Goal: Information Seeking & Learning: Compare options

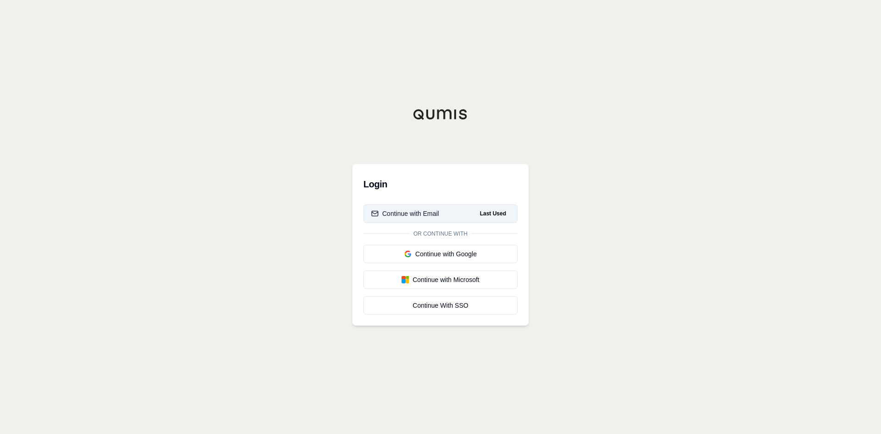
click at [431, 210] on div "Continue with Email" at bounding box center [405, 213] width 68 height 9
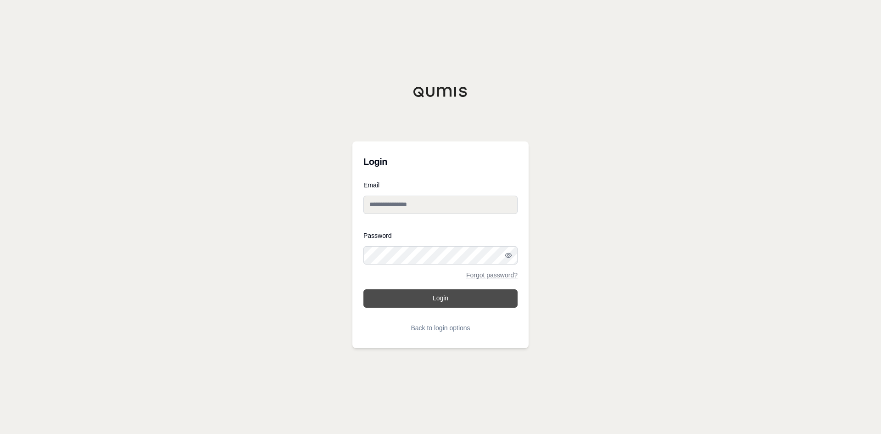
type input "**********"
click at [437, 299] on button "Login" at bounding box center [440, 298] width 154 height 18
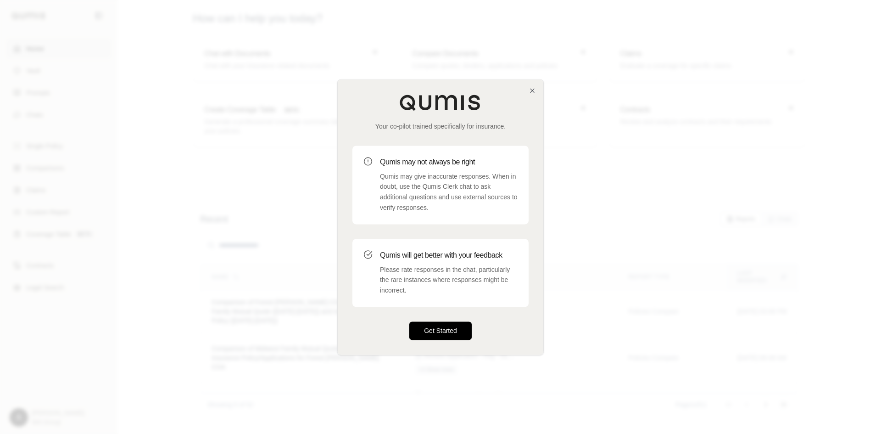
click at [433, 334] on button "Get Started" at bounding box center [440, 330] width 62 height 18
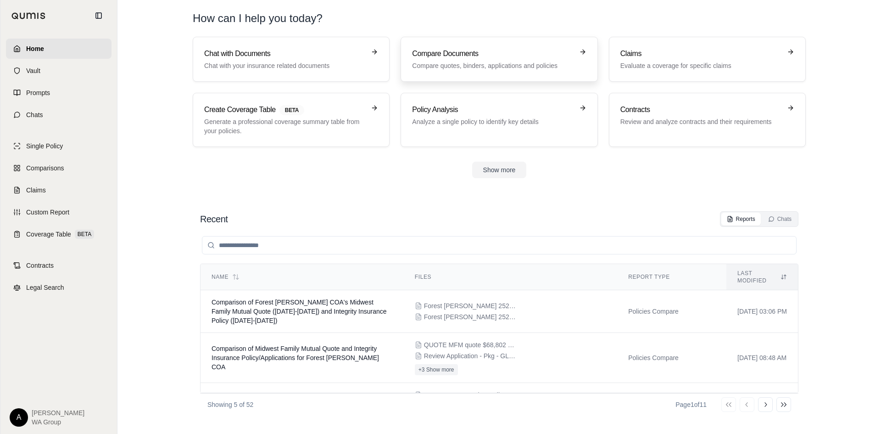
click at [495, 60] on div "Compare Documents Compare quotes, binders, applications and policies" at bounding box center [492, 59] width 161 height 22
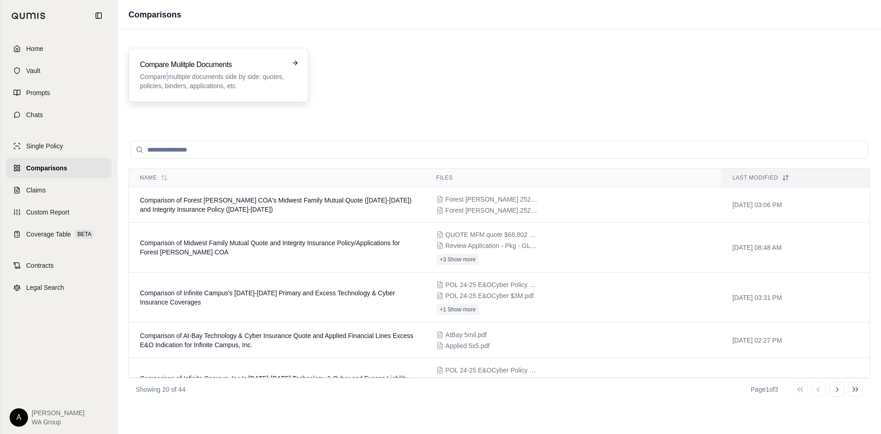
drag, startPoint x: 166, startPoint y: 79, endPoint x: 173, endPoint y: 75, distance: 8.8
click at [173, 75] on p "Compare multiple documents side by side: quotes, policies, binders, application…" at bounding box center [212, 81] width 144 height 18
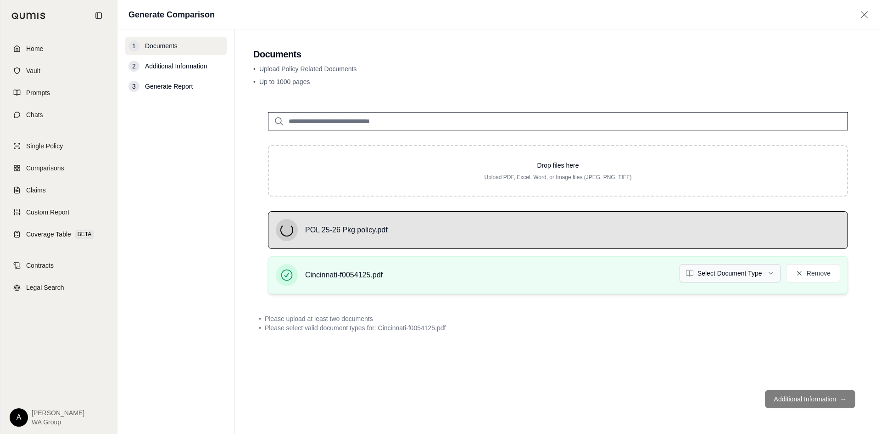
click at [770, 273] on html "Home Vault Prompts Chats Single Policy Comparisons Claims Custom Report Coverag…" at bounding box center [440, 217] width 881 height 434
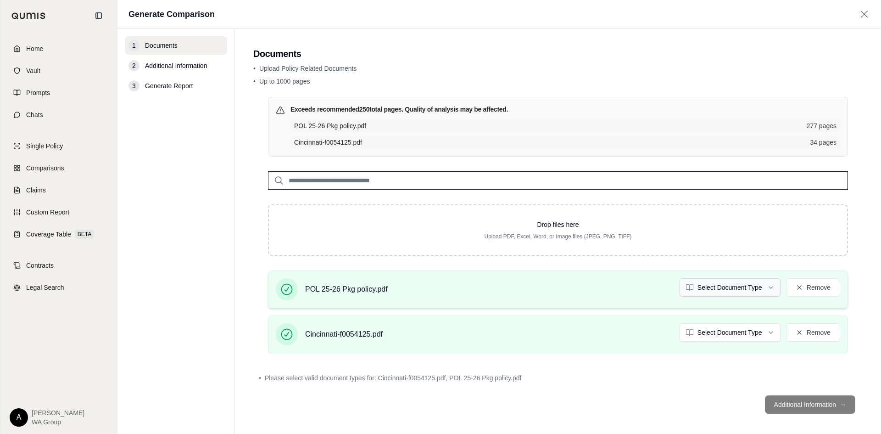
click at [755, 289] on html "Home Vault Prompts Chats Single Policy Comparisons Claims Custom Report Coverag…" at bounding box center [440, 217] width 881 height 434
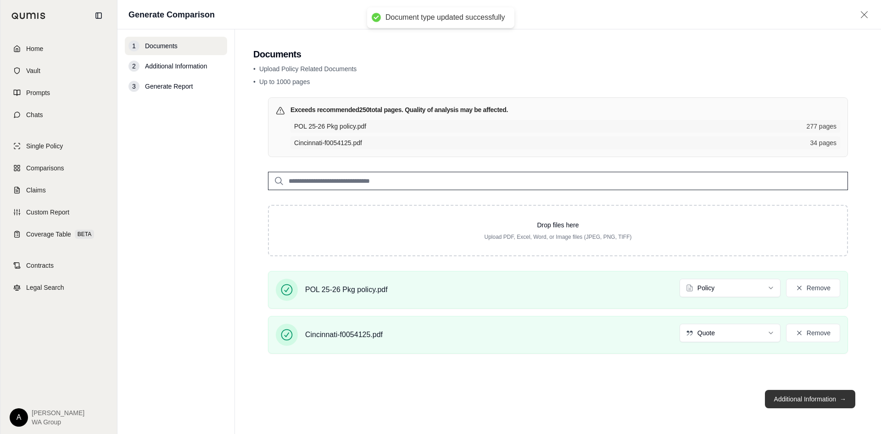
click at [802, 399] on button "Additional Information →" at bounding box center [810, 399] width 90 height 18
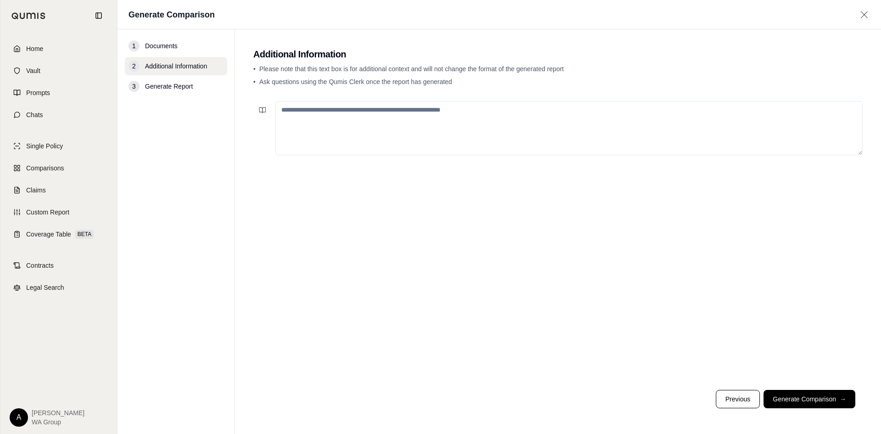
click at [361, 123] on textarea at bounding box center [568, 128] width 587 height 54
click at [306, 109] on textarea "**********" at bounding box center [568, 128] width 587 height 54
type textarea "**********"
click at [811, 401] on button "Generate Comparison →" at bounding box center [810, 399] width 92 height 18
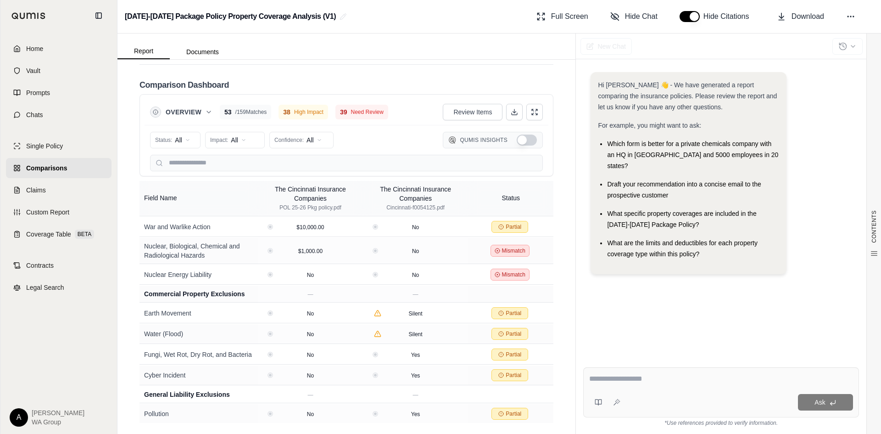
scroll to position [2432, 0]
click at [517, 140] on button "Show Qumis Insights" at bounding box center [527, 139] width 20 height 11
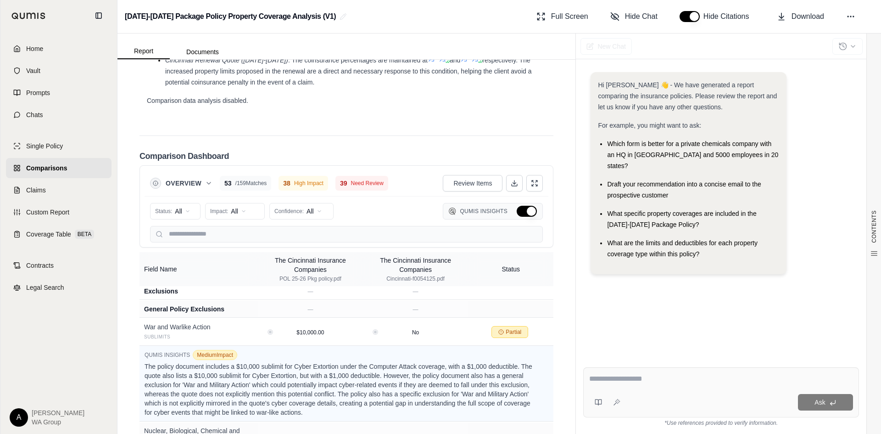
scroll to position [2478, 0]
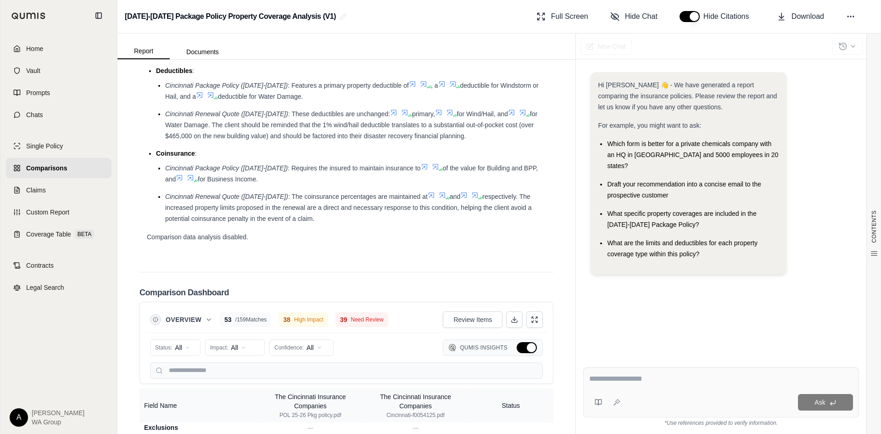
type button "on"
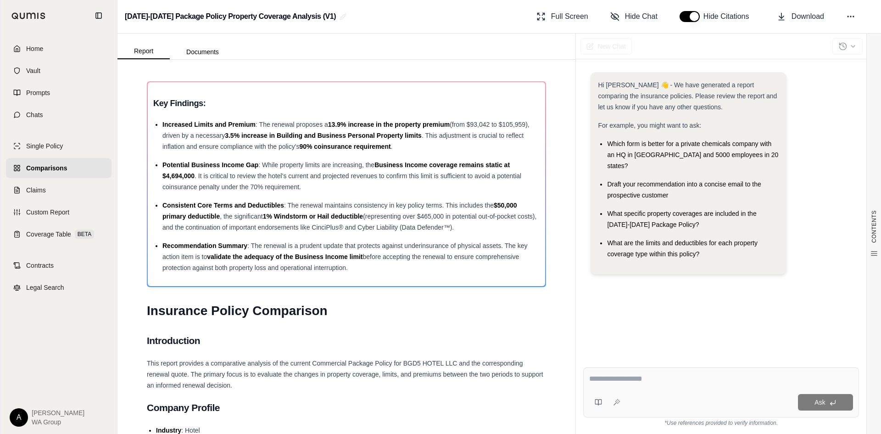
scroll to position [0, 0]
click at [198, 50] on button "Documents" at bounding box center [203, 52] width 66 height 15
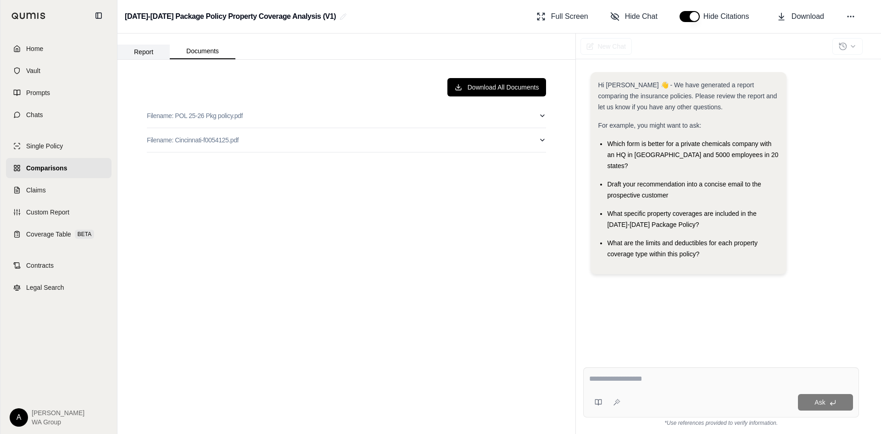
click at [148, 52] on button "Report" at bounding box center [143, 52] width 52 height 15
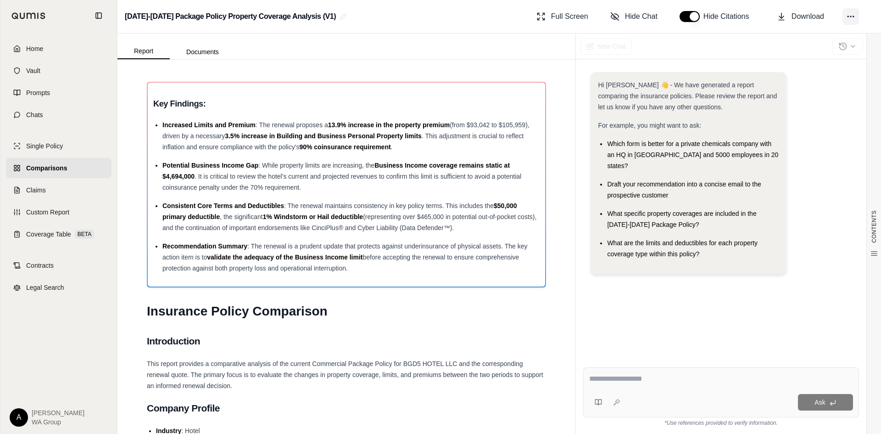
click at [852, 17] on icon at bounding box center [850, 16] width 9 height 9
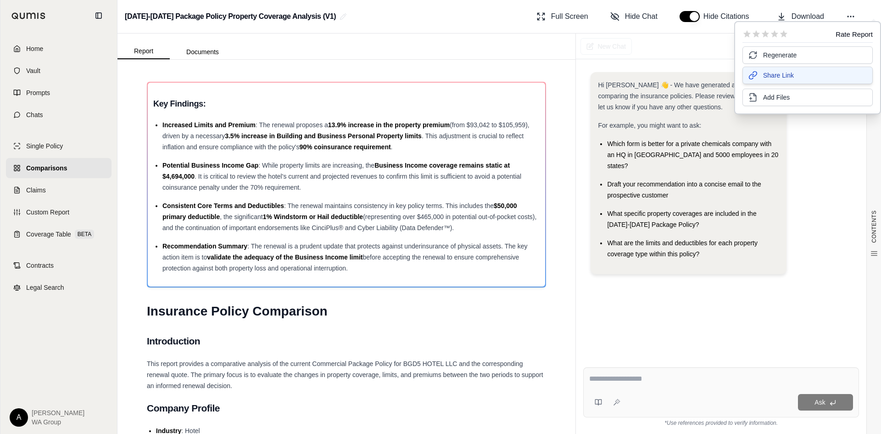
click at [785, 76] on span "Share Link" at bounding box center [778, 75] width 31 height 9
click at [394, 70] on div "CONTENTS Table of Contents Key Findings: INSURANCE POLICY COMPARISON Introducti…" at bounding box center [346, 247] width 458 height 374
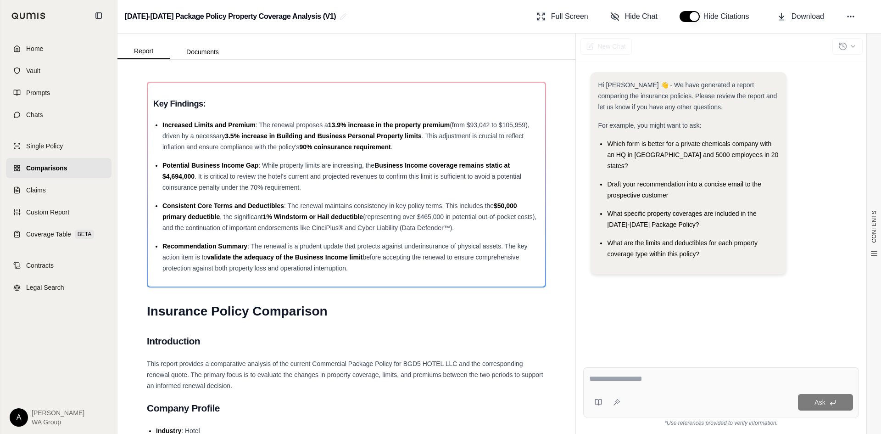
click at [424, 20] on div "[DATE]-[DATE] Package Policy Property Coverage Analysis (V1) Full Screen Hide C…" at bounding box center [499, 16] width 764 height 33
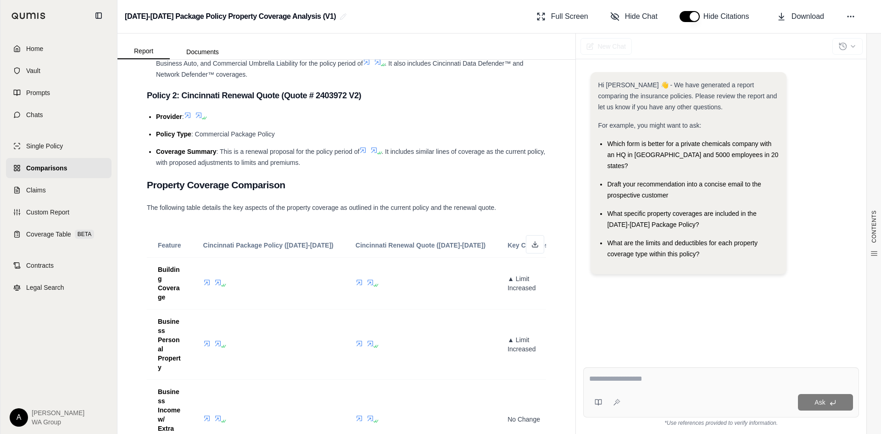
scroll to position [597, 0]
